Goal: Information Seeking & Learning: Learn about a topic

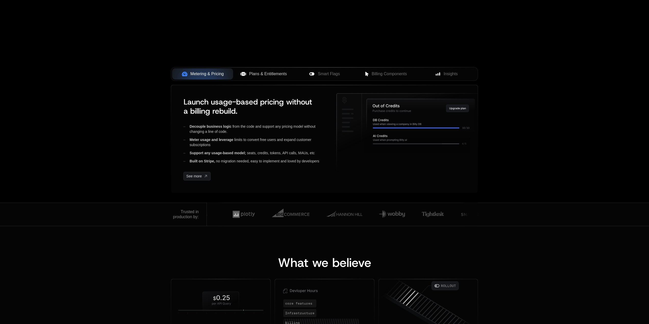
click at [285, 73] on span "Plans & Entitlements" at bounding box center [268, 74] width 38 height 6
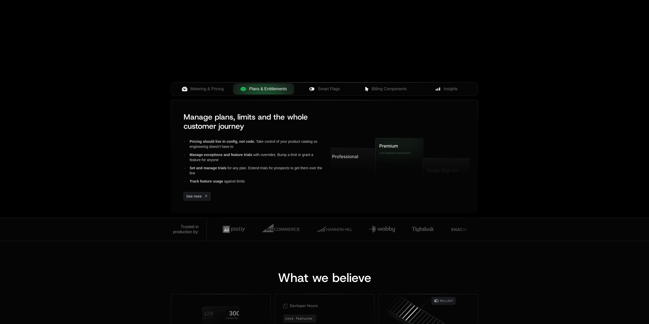
scroll to position [51, 0]
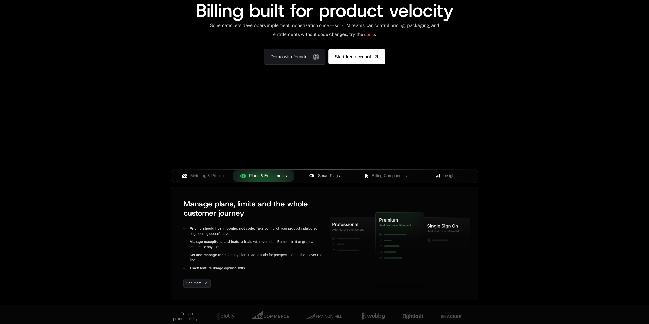
click at [324, 174] on span "Smart Flags" at bounding box center [329, 176] width 22 height 6
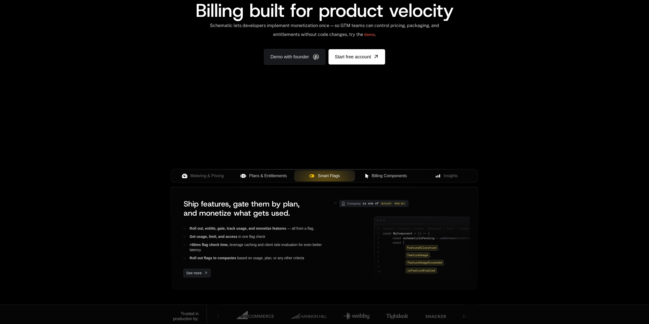
click at [381, 175] on span "Billing Components" at bounding box center [388, 176] width 35 height 6
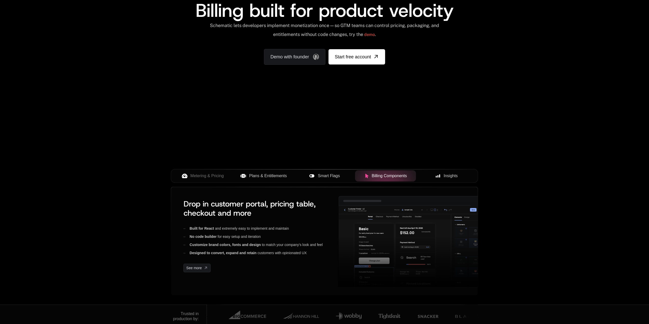
click at [455, 174] on span "Insights" at bounding box center [451, 176] width 14 height 6
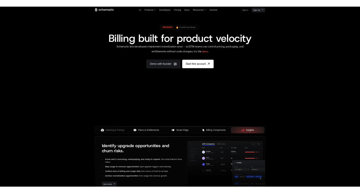
scroll to position [0, 0]
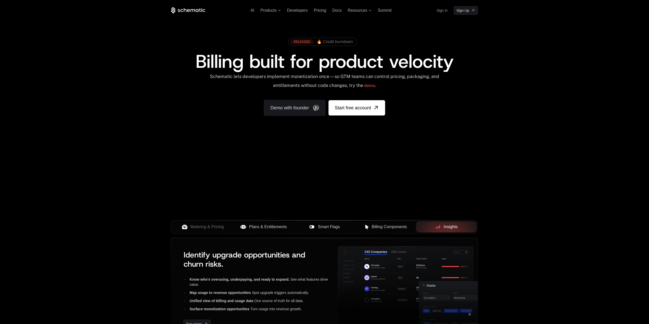
click at [275, 14] on div "AI Products Developers Pricing Docs Resources Summit Sign in Sign Up" at bounding box center [324, 10] width 307 height 9
click at [268, 12] on span "Products" at bounding box center [268, 10] width 16 height 5
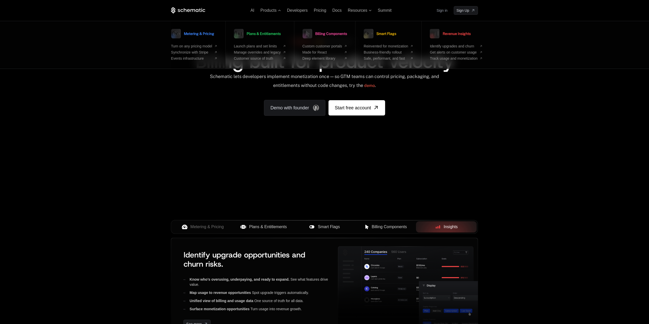
click at [191, 40] on link "Metering & Pricing" at bounding box center [192, 33] width 43 height 13
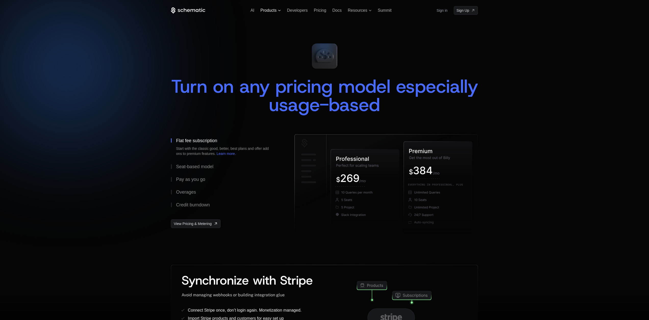
click at [270, 10] on span "Products" at bounding box center [268, 10] width 16 height 5
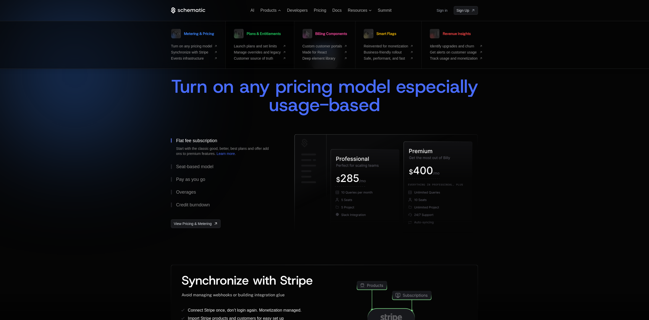
click at [264, 33] on span "Plans & Entitlements" at bounding box center [264, 34] width 34 height 4
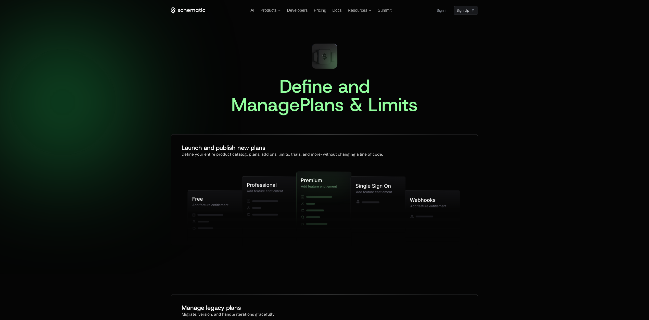
click at [375, 90] on span "Define and Manage" at bounding box center [303, 95] width 144 height 43
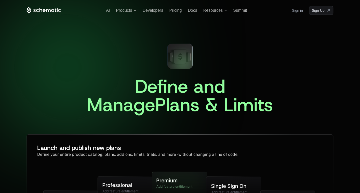
click at [166, 89] on span "Define and Manage" at bounding box center [159, 95] width 144 height 43
click at [153, 11] on span "Developers" at bounding box center [153, 10] width 21 height 4
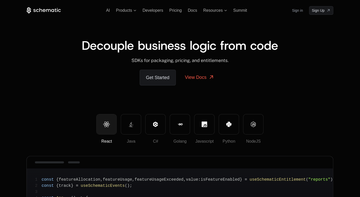
click at [234, 50] on span "Decouple business logic from code" at bounding box center [180, 45] width 197 height 16
click at [131, 11] on span "Products" at bounding box center [124, 10] width 16 height 5
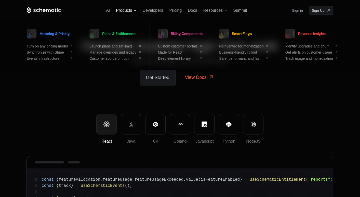
click at [131, 11] on span "Products" at bounding box center [124, 10] width 16 height 5
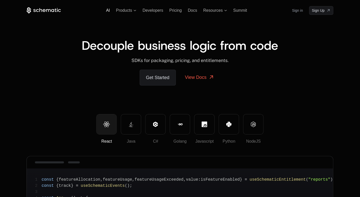
click at [108, 11] on span "AI" at bounding box center [108, 10] width 4 height 4
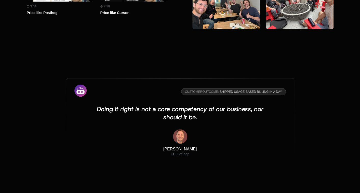
scroll to position [1715, 0]
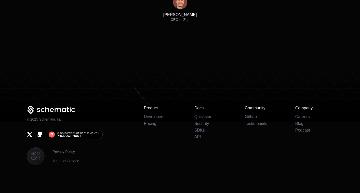
click at [132, 160] on div "Privacy Policy Terms of Service" at bounding box center [81, 156] width 109 height 18
